Goal: Transaction & Acquisition: Purchase product/service

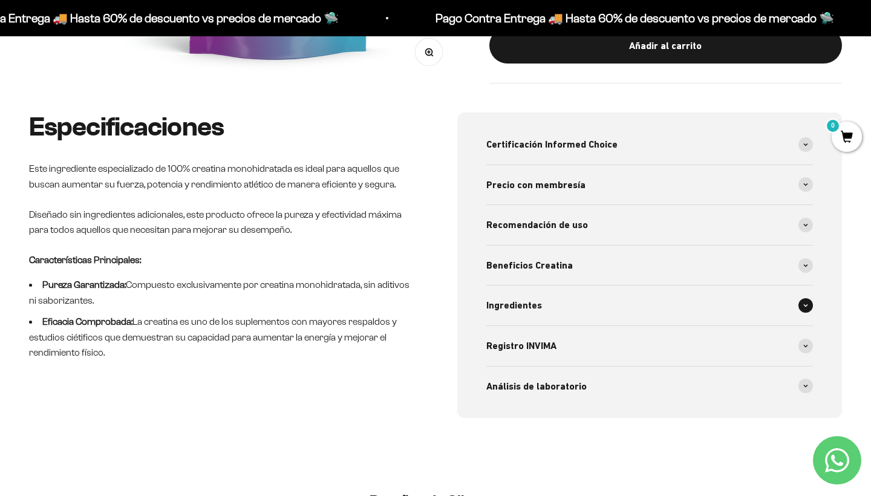
click at [607, 310] on div "Ingredientes" at bounding box center [649, 306] width 327 height 40
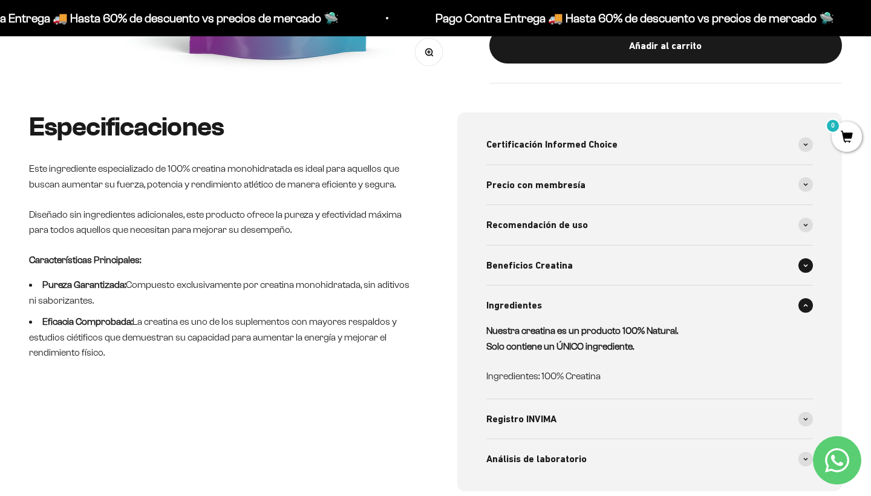
click at [544, 260] on span "Beneficios Creatina" at bounding box center [529, 266] width 87 height 16
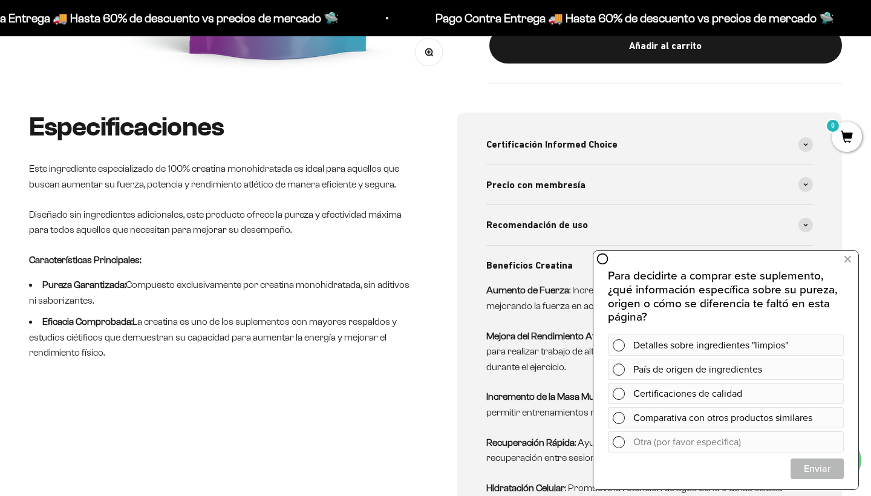
click at [497, 349] on p "Mejora del Rendimiento Atlético : Optimiza la capacidad de los músculos para re…" at bounding box center [642, 351] width 312 height 47
click at [850, 258] on icon at bounding box center [847, 260] width 7 height 16
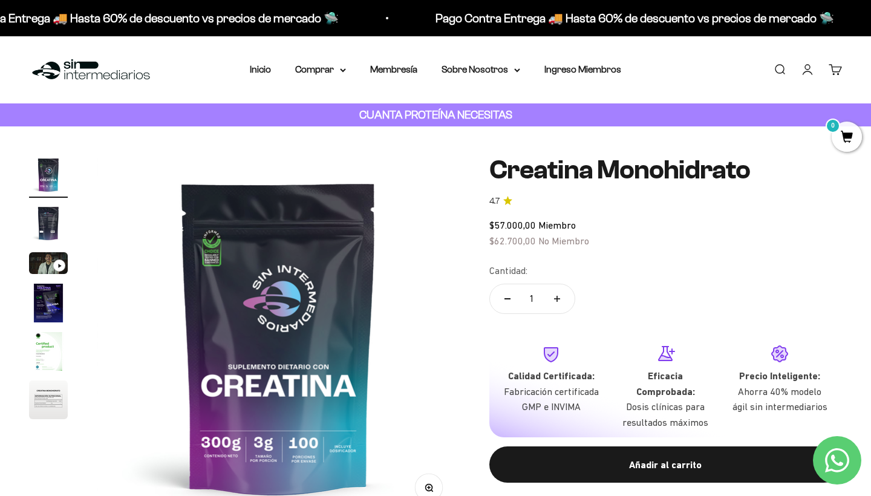
click at [43, 358] on img "Ir al artículo 5" at bounding box center [48, 351] width 39 height 39
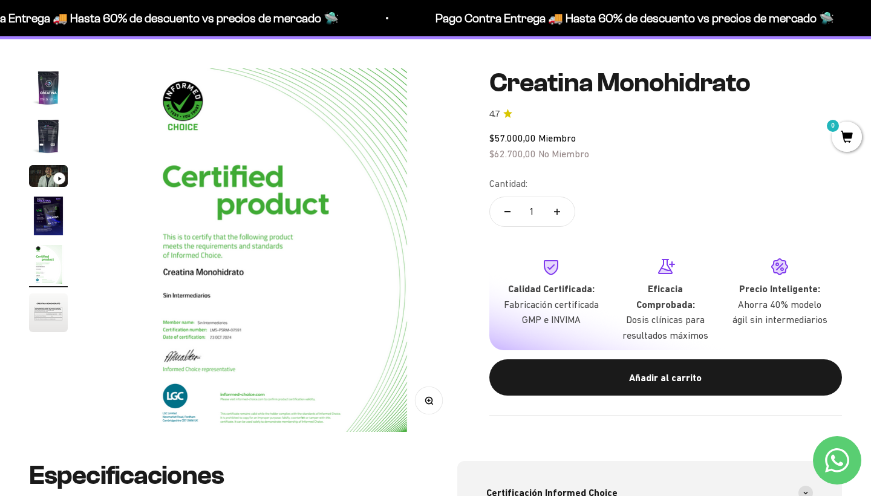
scroll to position [89, 0]
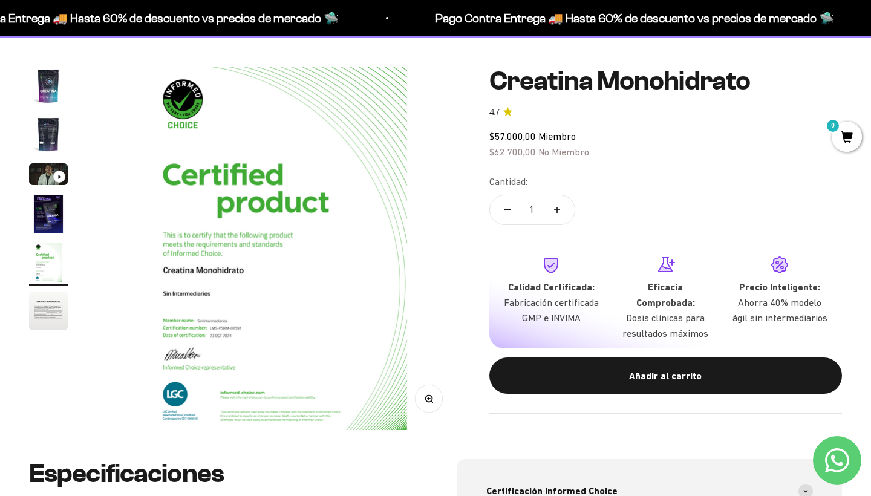
click at [46, 334] on product-gallery "Zoom Ir al artículo 1 Ir al artículo 2 Ir al artículo 3 Ir al artículo 4 Ir al …" at bounding box center [244, 249] width 431 height 364
click at [45, 313] on img "Ir al artículo 6" at bounding box center [48, 311] width 39 height 39
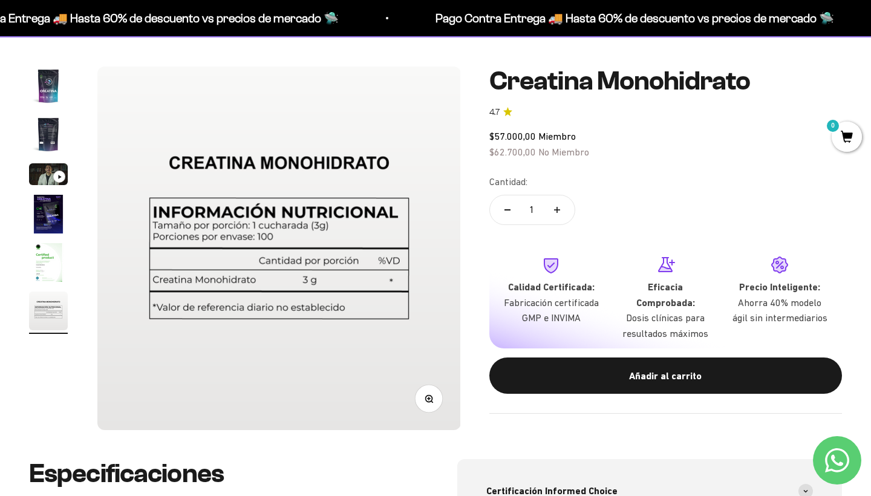
scroll to position [0, 1890]
click at [57, 235] on button "Ir al artículo 4" at bounding box center [48, 216] width 39 height 42
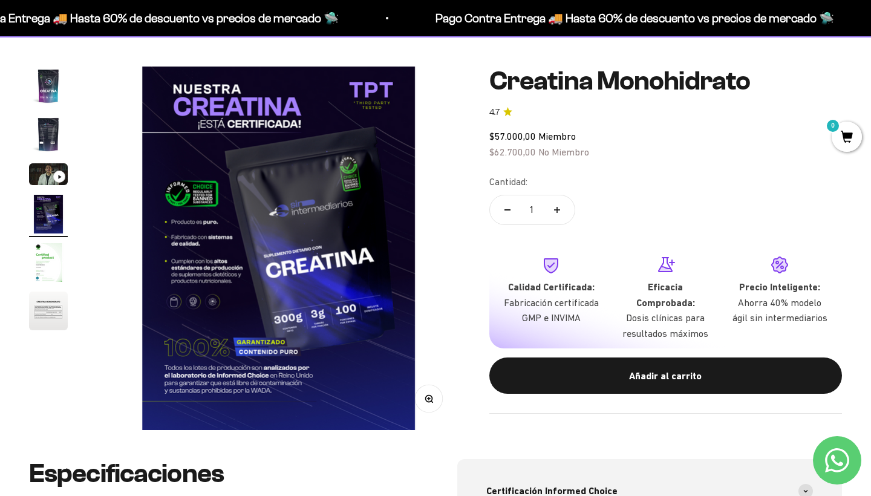
click at [47, 87] on img "Ir al artículo 1" at bounding box center [48, 86] width 39 height 39
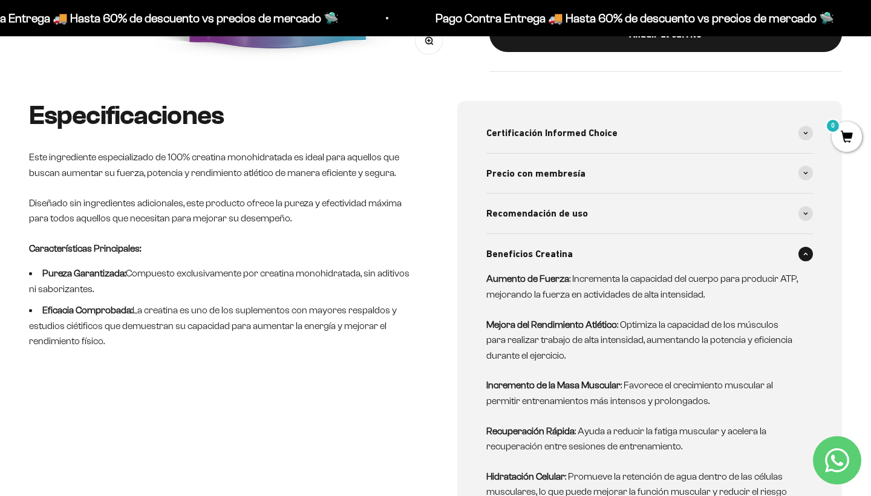
scroll to position [448, 0]
click at [515, 134] on span "Certificación Informed Choice" at bounding box center [551, 133] width 131 height 16
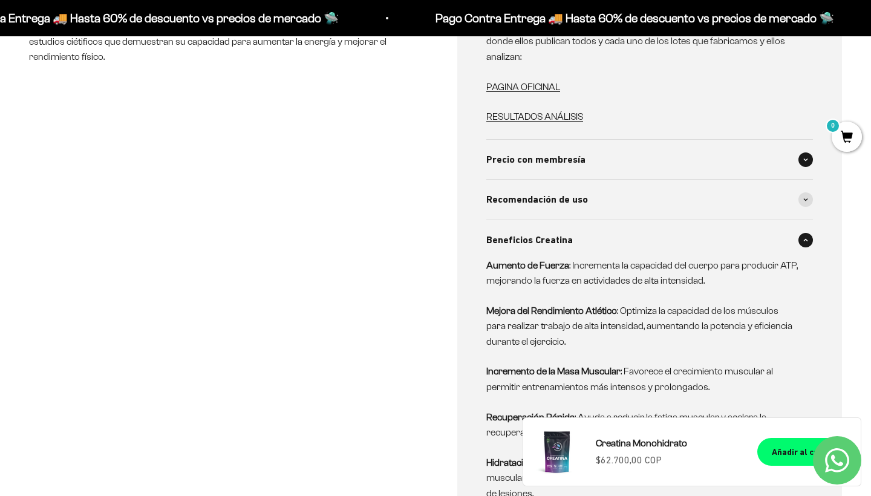
scroll to position [720, 0]
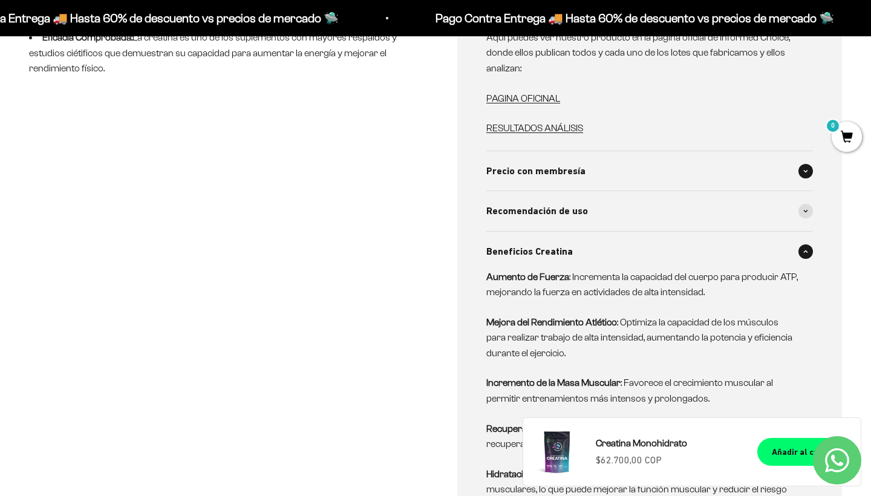
click at [518, 169] on span "Precio con membresía" at bounding box center [535, 171] width 99 height 16
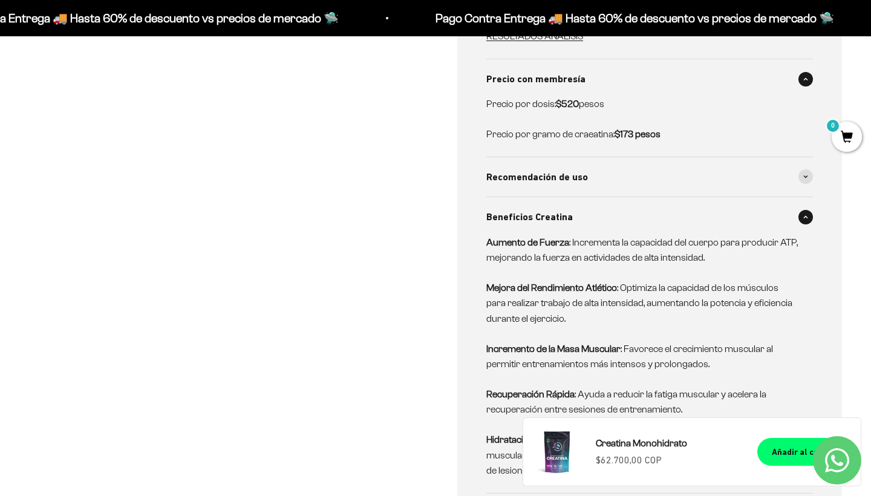
scroll to position [829, 0]
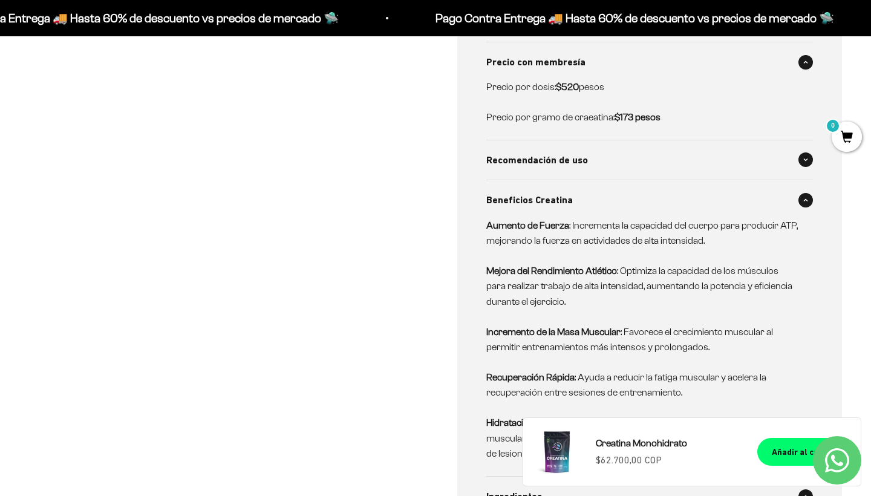
click at [517, 162] on div "Recomendación de uso" at bounding box center [649, 160] width 327 height 40
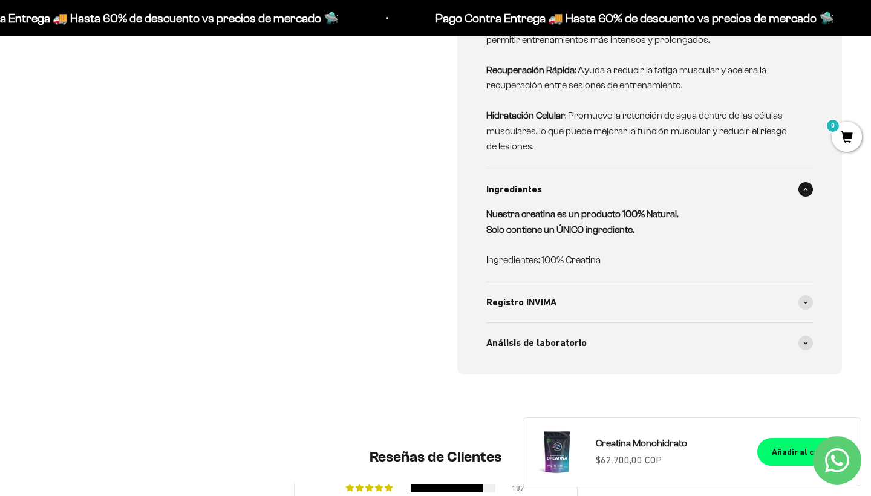
scroll to position [1271, 0]
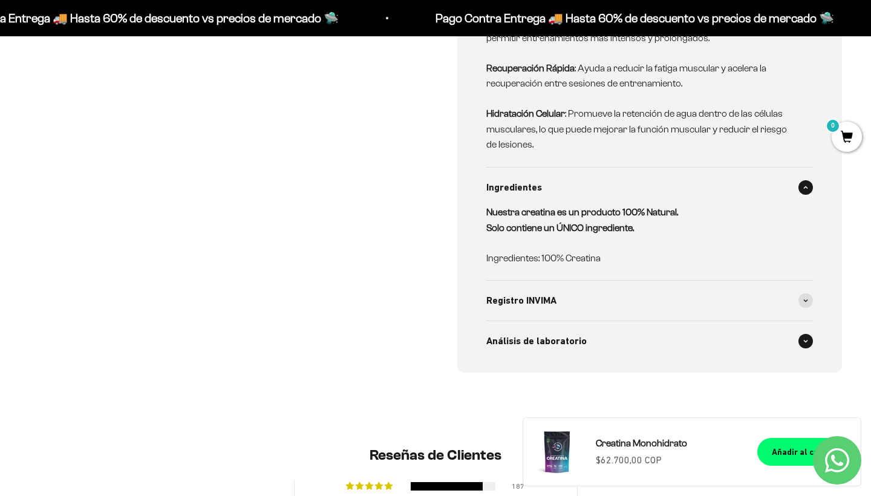
click at [548, 333] on span "Análisis de laboratorio" at bounding box center [536, 341] width 100 height 16
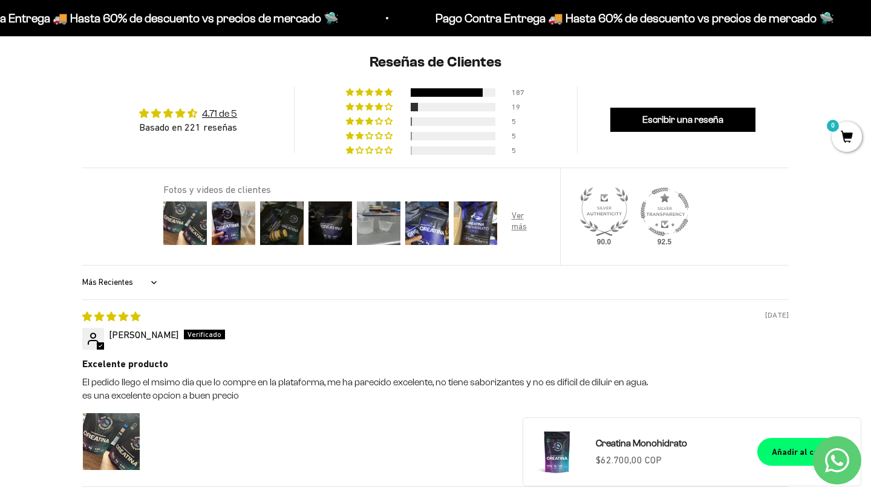
scroll to position [1881, 0]
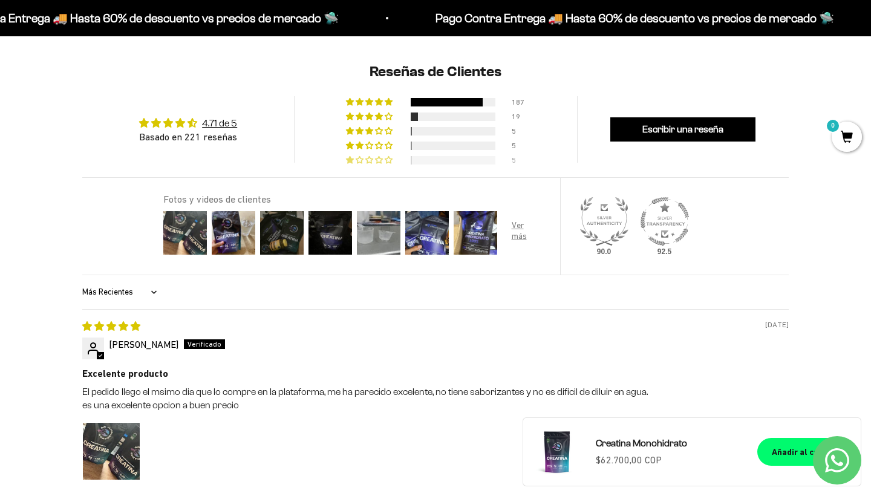
click at [350, 156] on span "2% (5) reviews with 1 star rating" at bounding box center [351, 159] width 10 height 7
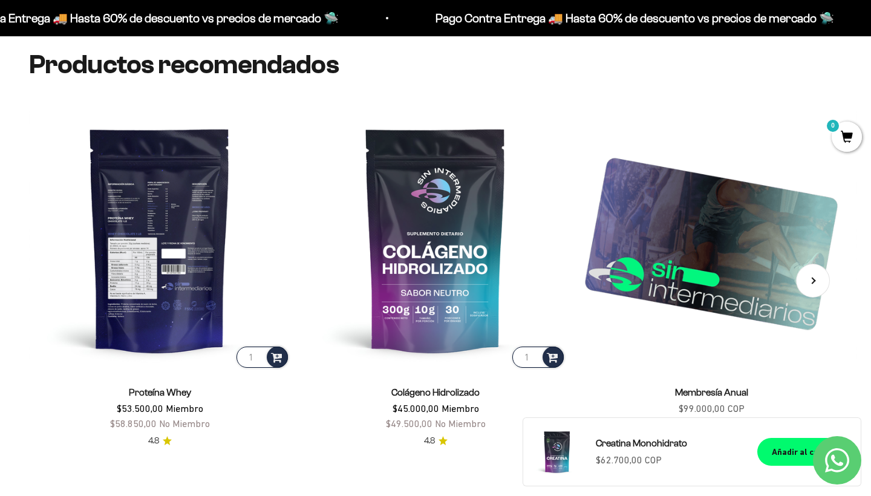
scroll to position [2931, 0]
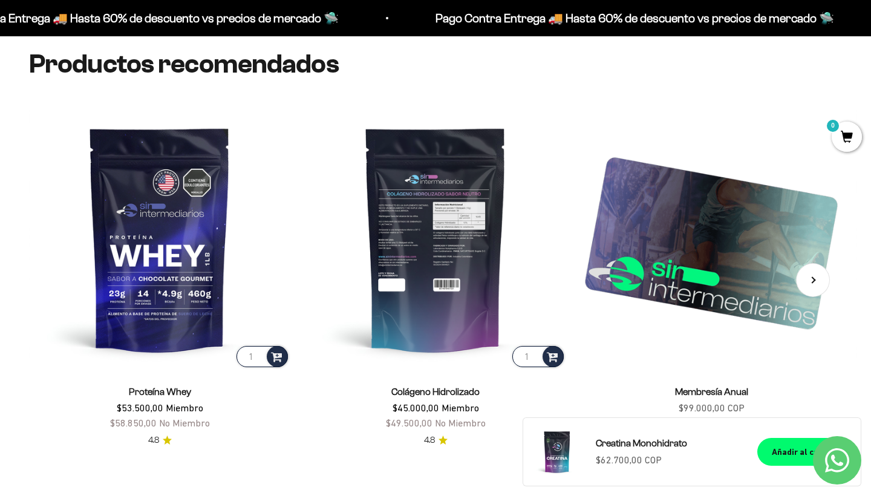
click at [429, 218] on img at bounding box center [435, 238] width 261 height 261
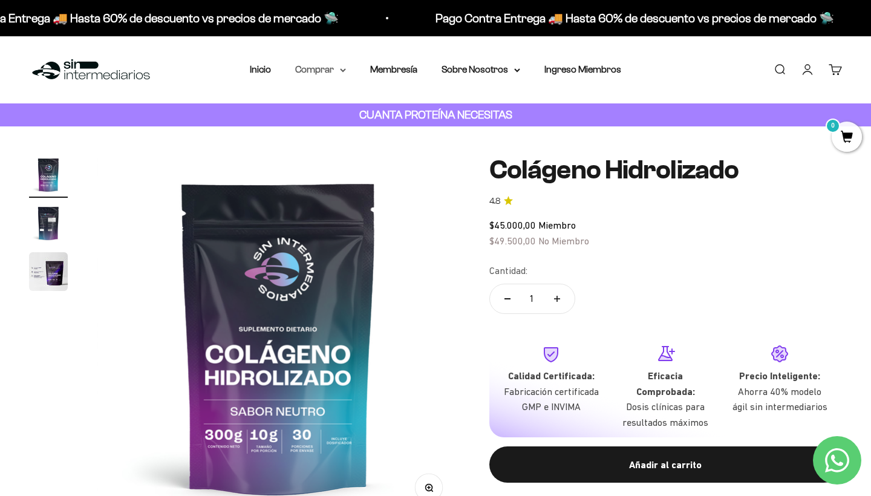
click at [328, 68] on summary "Comprar" at bounding box center [320, 70] width 51 height 16
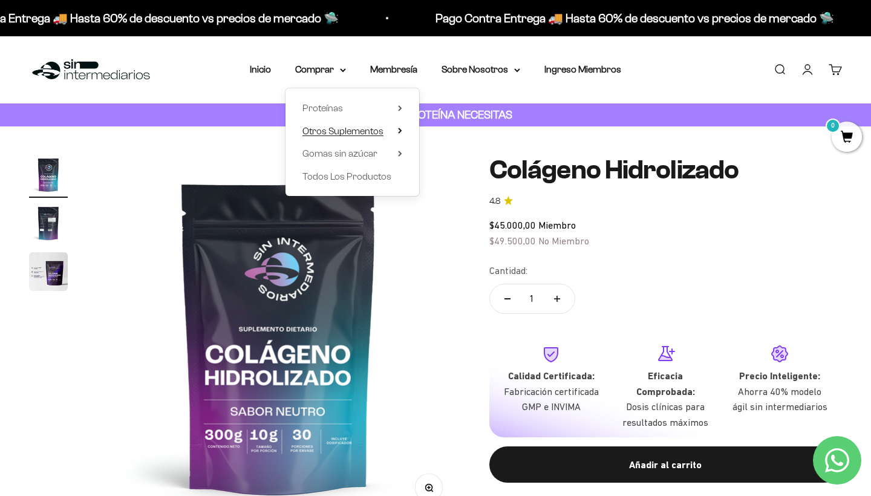
click at [372, 127] on span "Otros Suplementos" at bounding box center [342, 131] width 81 height 10
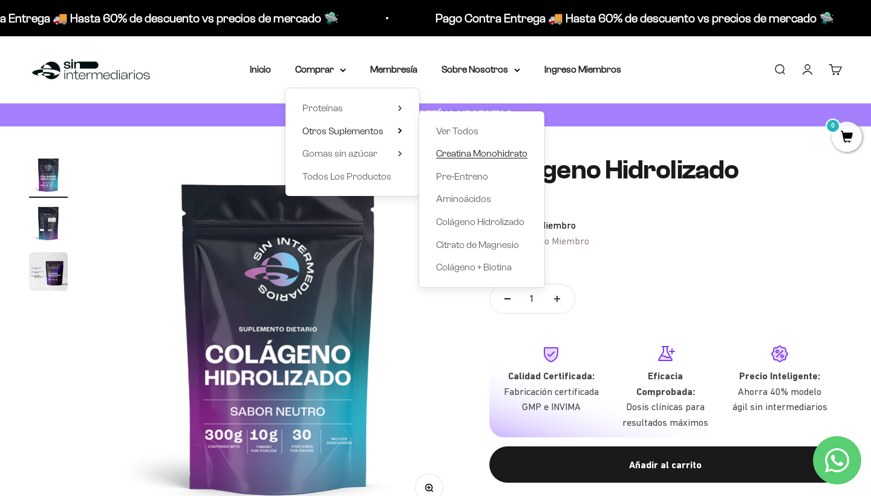
click at [452, 154] on span "Creatina Monohidrato" at bounding box center [481, 153] width 91 height 10
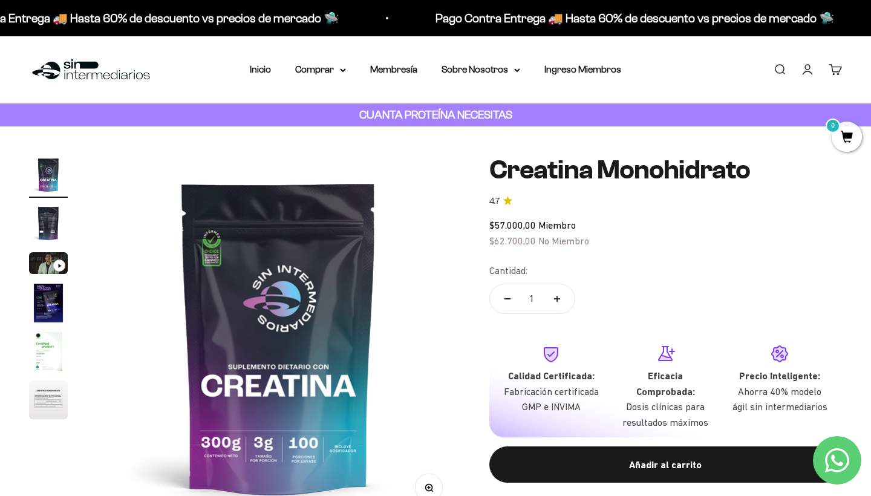
click at [46, 234] on img "Ir al artículo 2" at bounding box center [48, 223] width 39 height 39
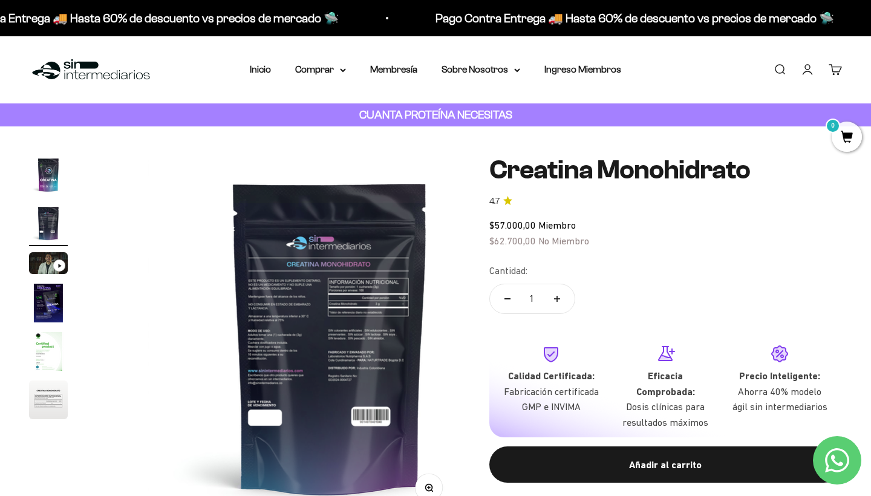
scroll to position [0, 378]
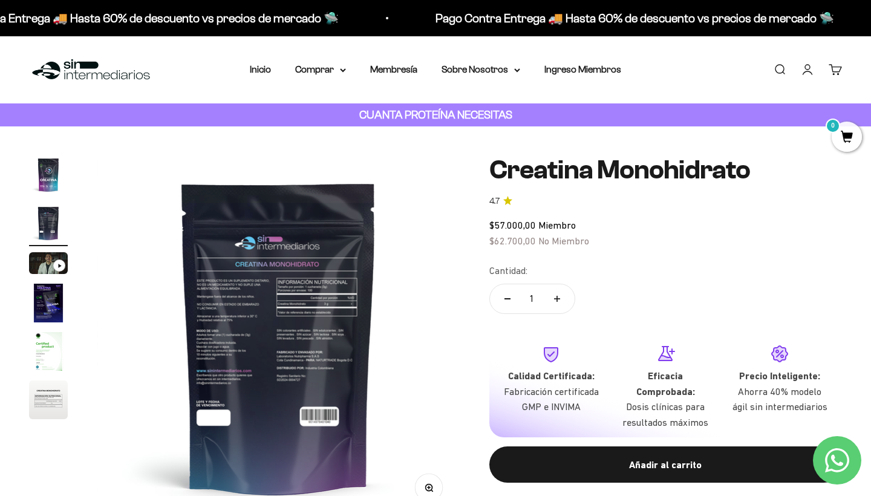
click at [309, 320] on img at bounding box center [279, 337] width 364 height 364
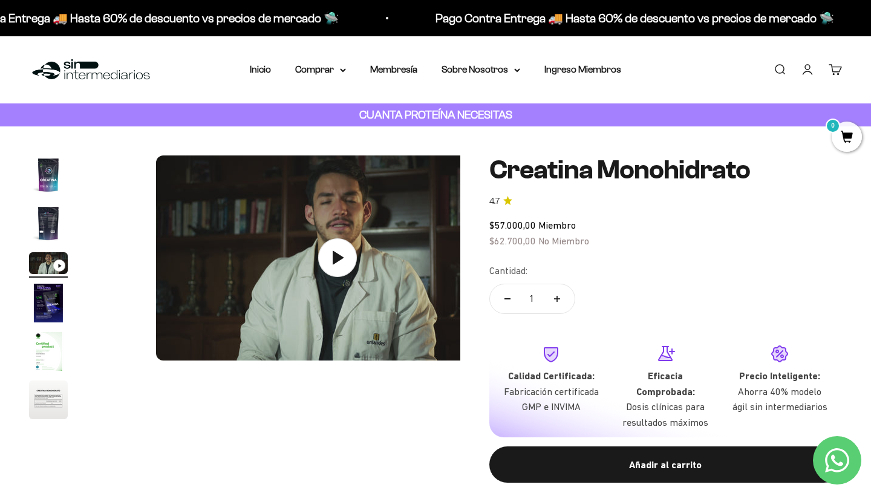
scroll to position [0, 756]
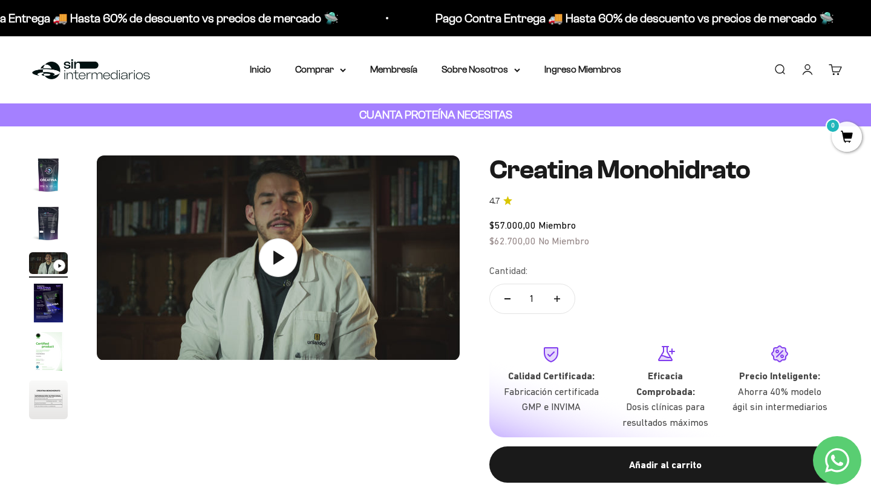
click at [60, 172] on img "Ir al artículo 1" at bounding box center [48, 174] width 39 height 39
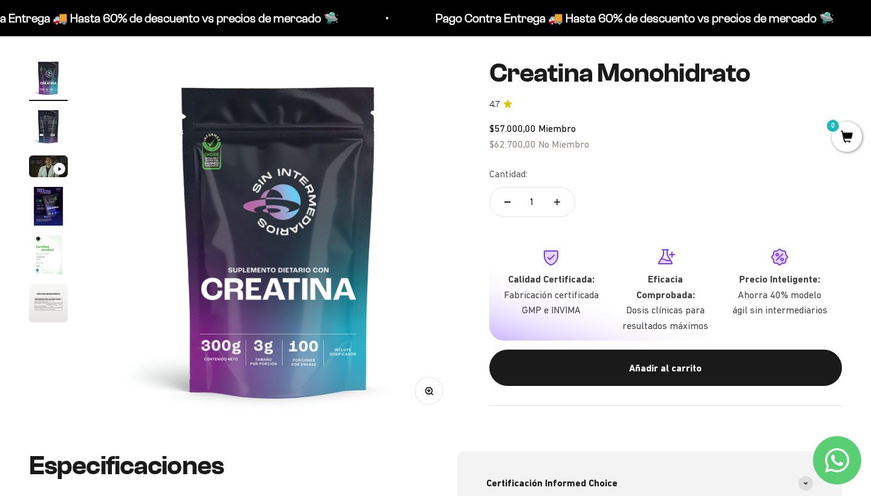
scroll to position [113, 0]
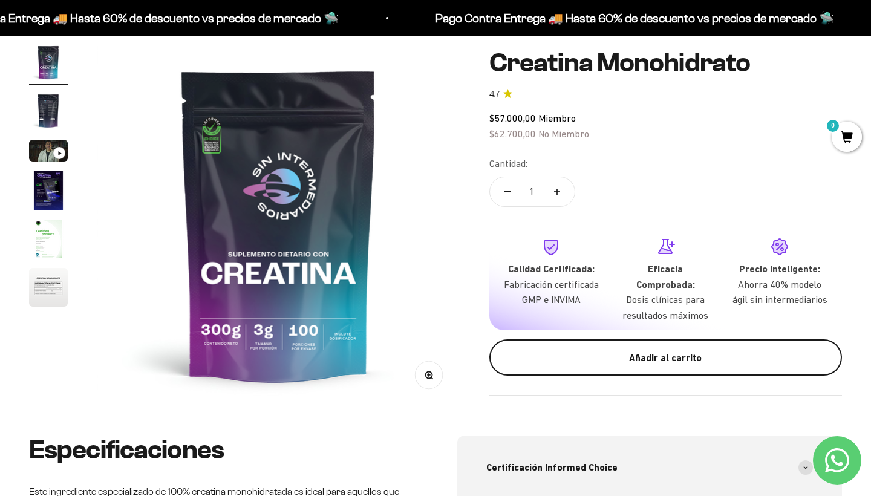
click at [581, 350] on div "Añadir al carrito" at bounding box center [666, 358] width 304 height 16
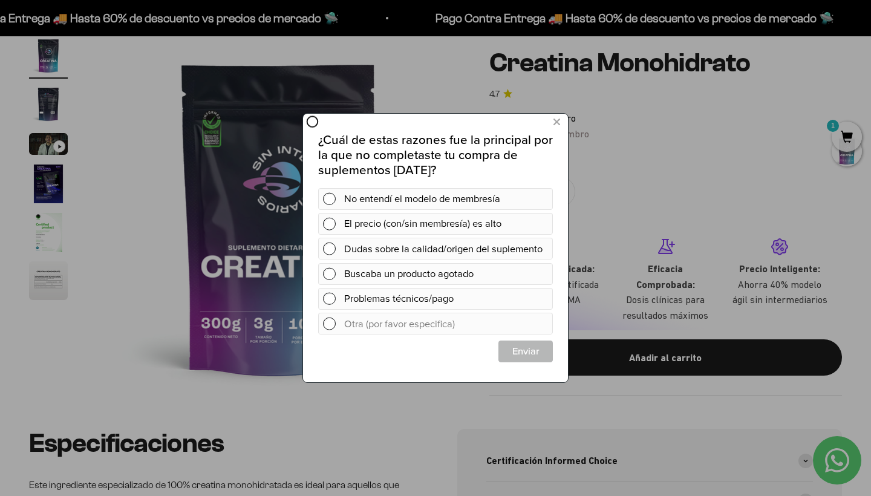
scroll to position [119, 0]
click at [556, 121] on icon at bounding box center [557, 122] width 7 height 16
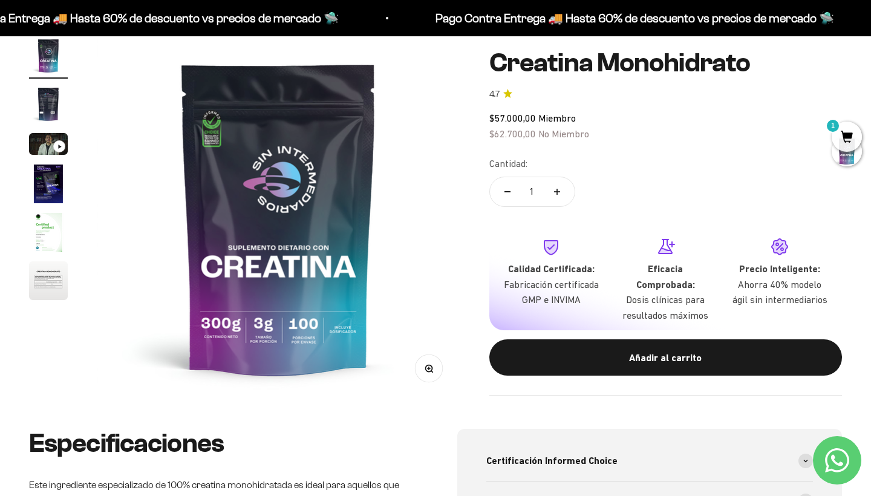
click at [707, 3] on div "Pago Contra Entrega 🚚 Hasta 60% de descuento vs precios de mercado 🛸 Pago Contr…" at bounding box center [435, 18] width 871 height 36
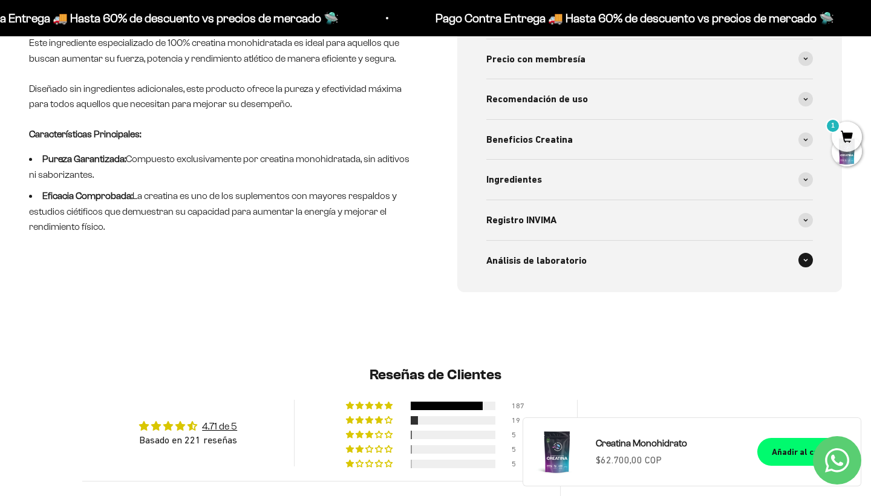
scroll to position [616, 0]
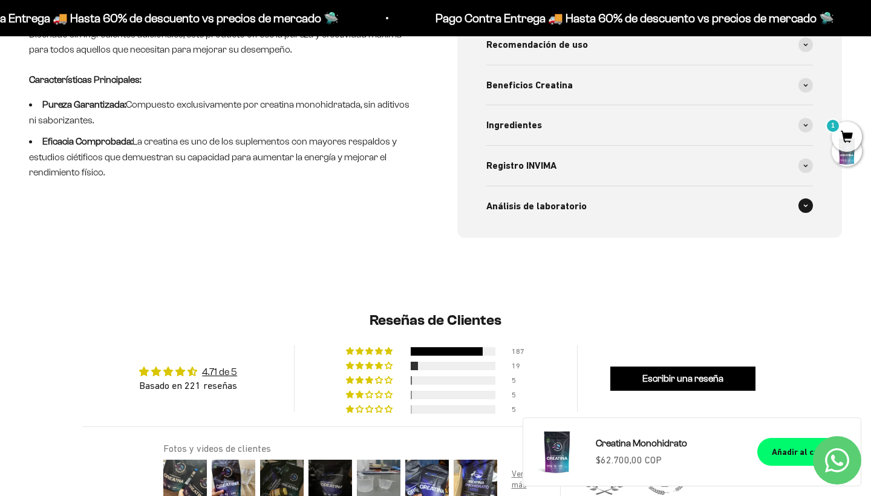
click at [583, 216] on div "Análisis de laboratorio" at bounding box center [649, 206] width 327 height 40
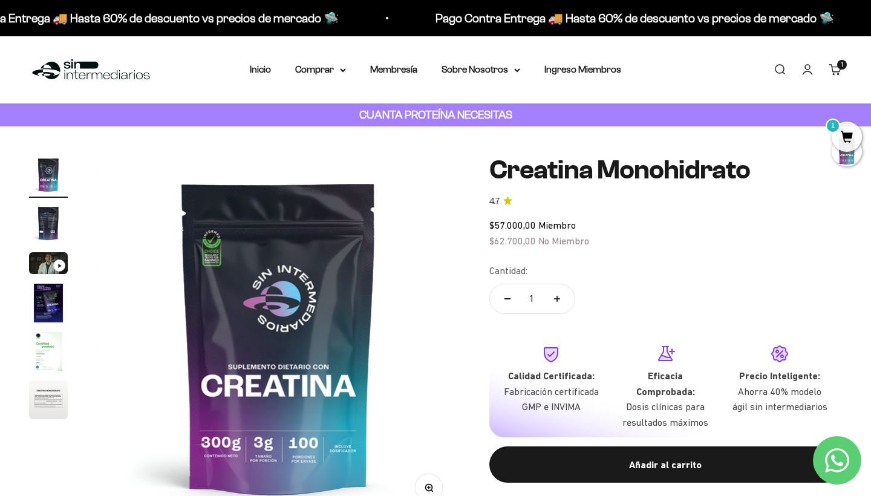
scroll to position [0, 0]
click at [45, 305] on img "Ir al artículo 4" at bounding box center [48, 303] width 39 height 39
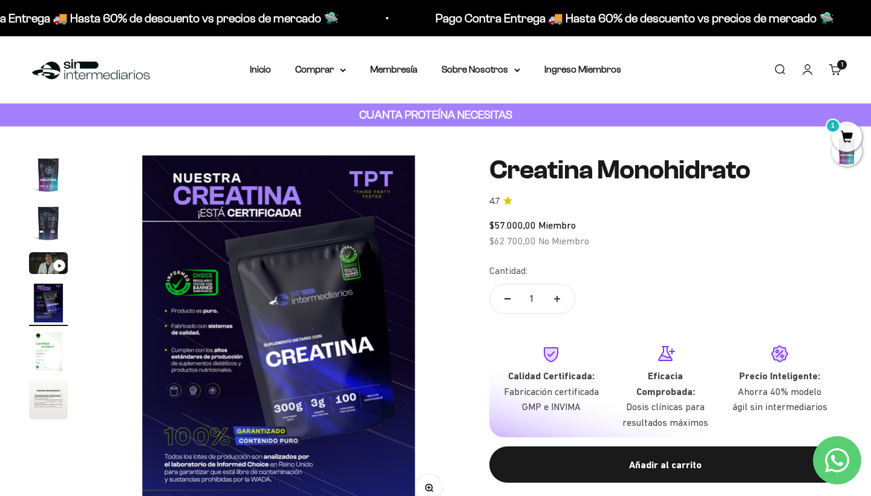
click at [74, 70] on img at bounding box center [91, 70] width 124 height 26
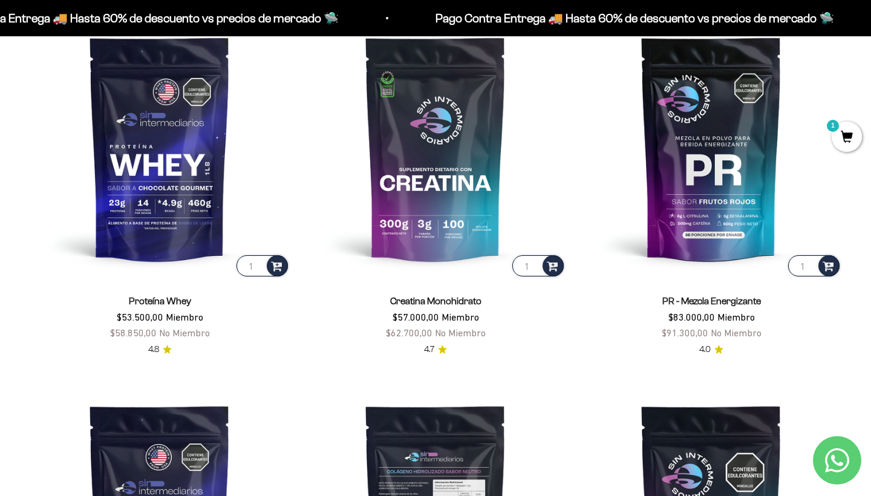
scroll to position [538, 0]
